Goal: Navigation & Orientation: Find specific page/section

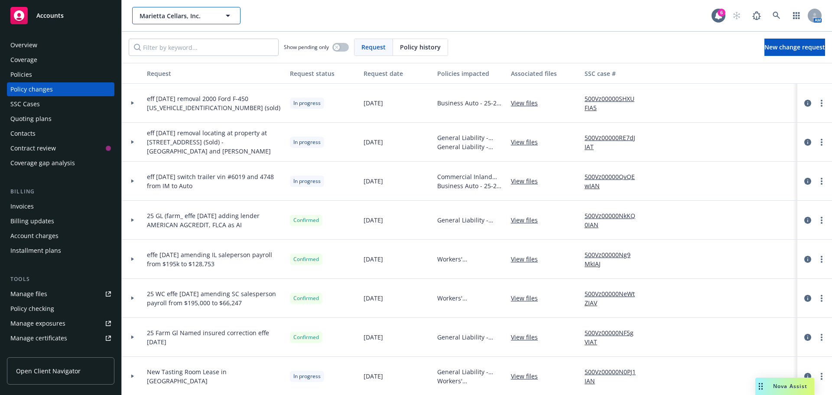
click at [159, 17] on span "Marietta Cellars, Inc." at bounding box center [177, 15] width 75 height 9
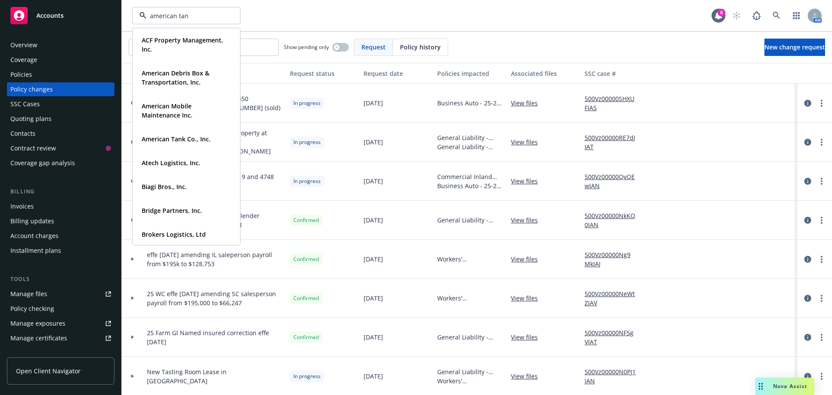
type input "american tank"
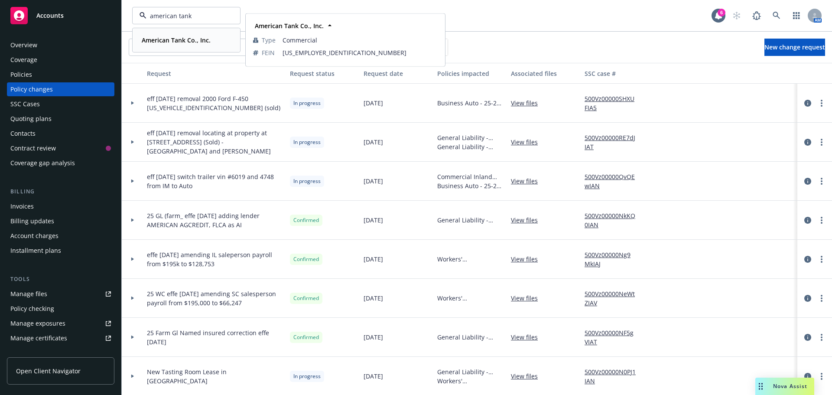
click at [158, 40] on strong "American Tank Co., Inc." at bounding box center [176, 40] width 69 height 8
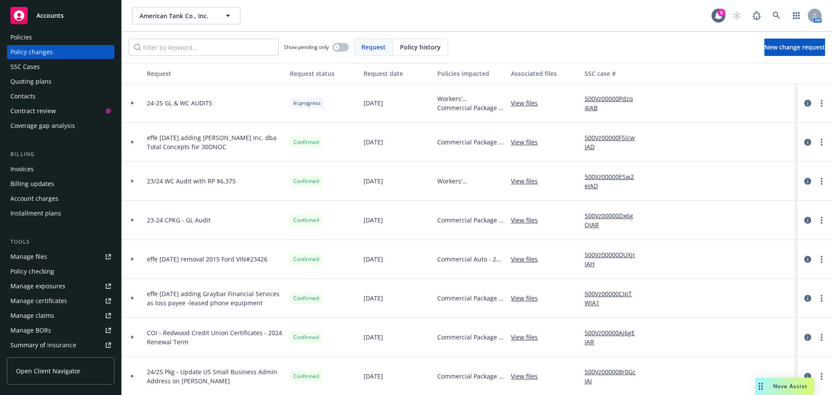
scroll to position [87, 0]
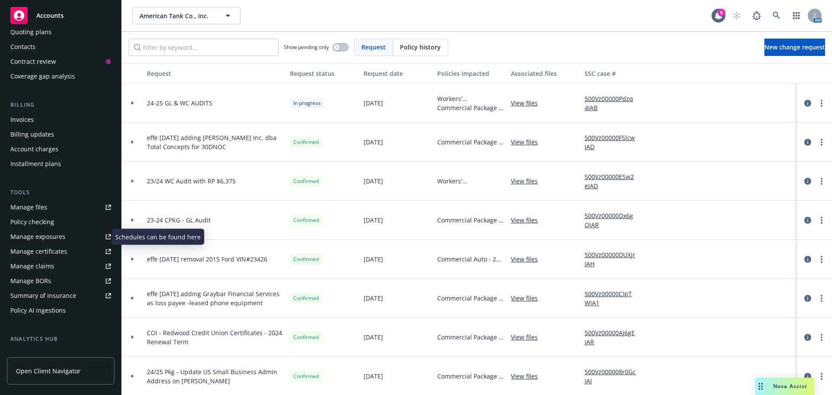
click at [45, 238] on div "Manage exposures" at bounding box center [37, 237] width 55 height 14
